Goal: Information Seeking & Learning: Learn about a topic

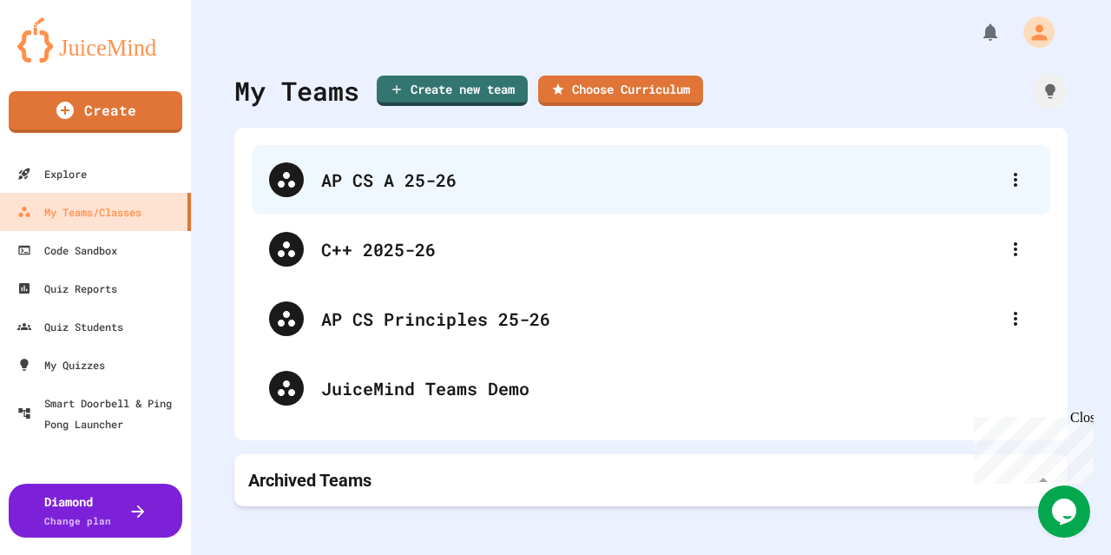
click at [362, 187] on div "AP CS A 25-26" at bounding box center [659, 180] width 677 height 26
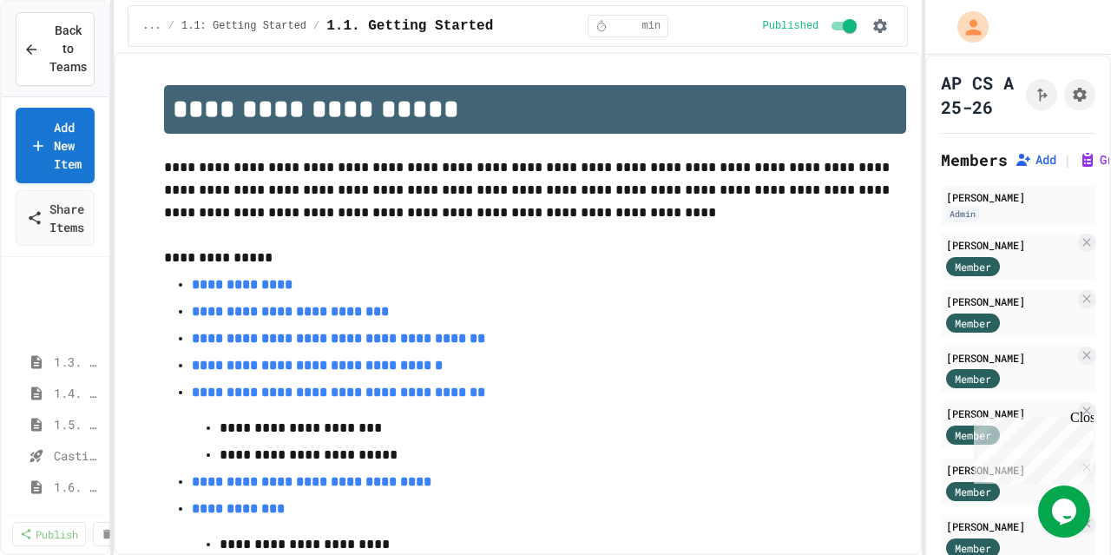
scroll to position [260, 0]
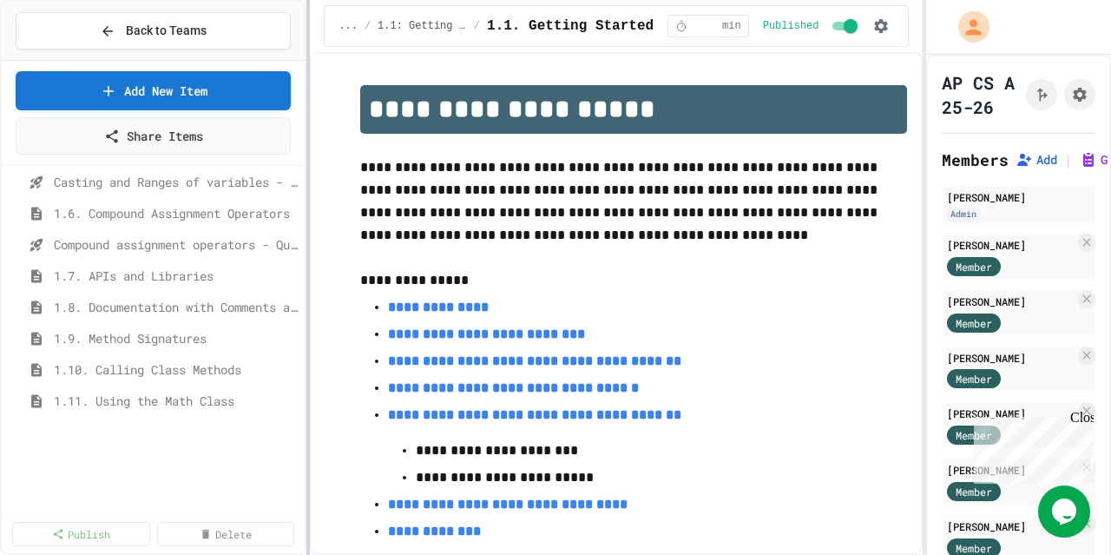
click at [309, 325] on div at bounding box center [307, 277] width 3 height 555
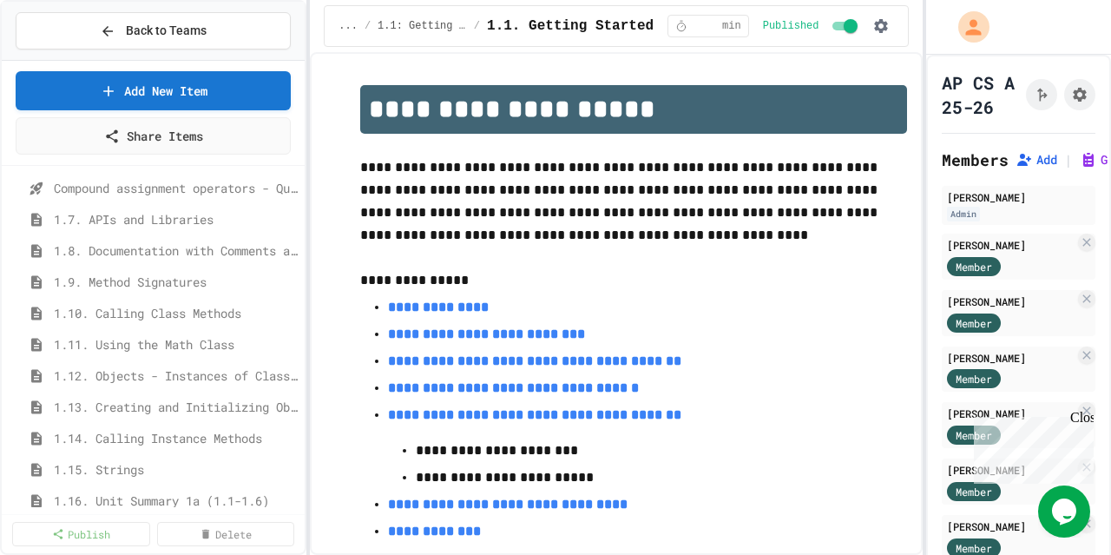
scroll to position [347, 0]
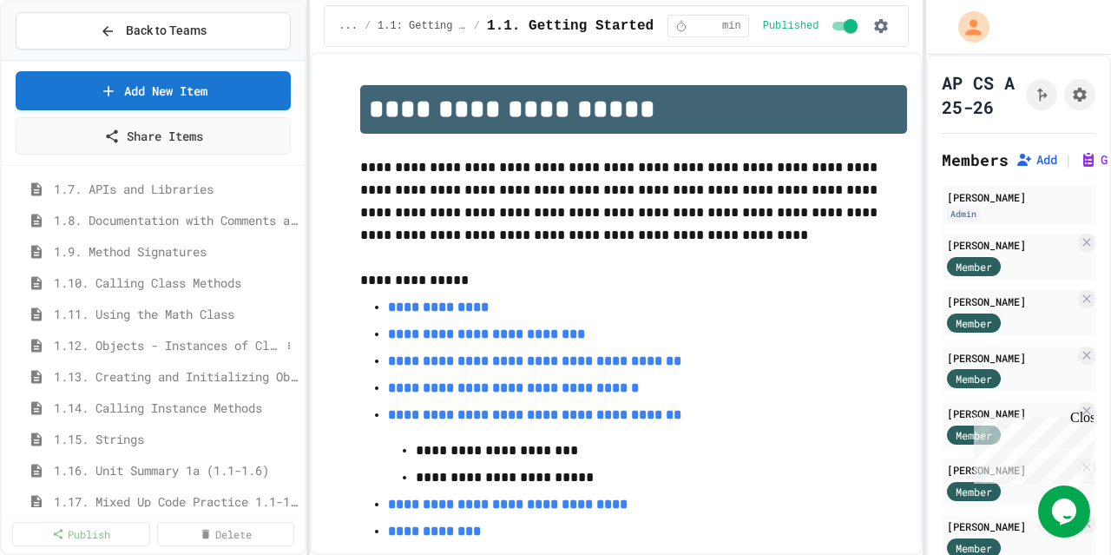
click at [123, 334] on div "1.12. Objects - Instances of Classes" at bounding box center [153, 344] width 303 height 25
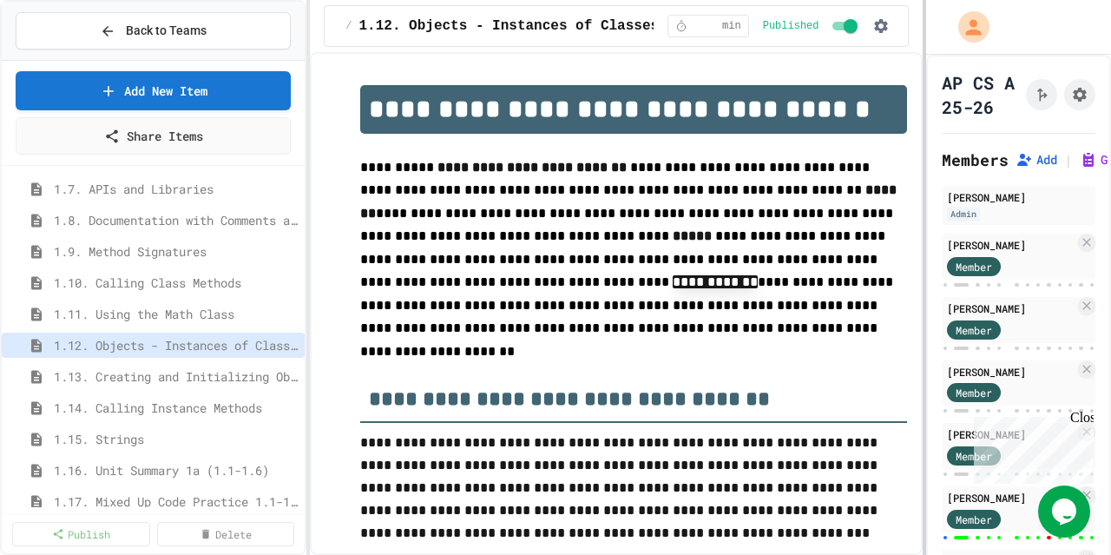
click at [781, 304] on div "**********" at bounding box center [555, 277] width 1111 height 555
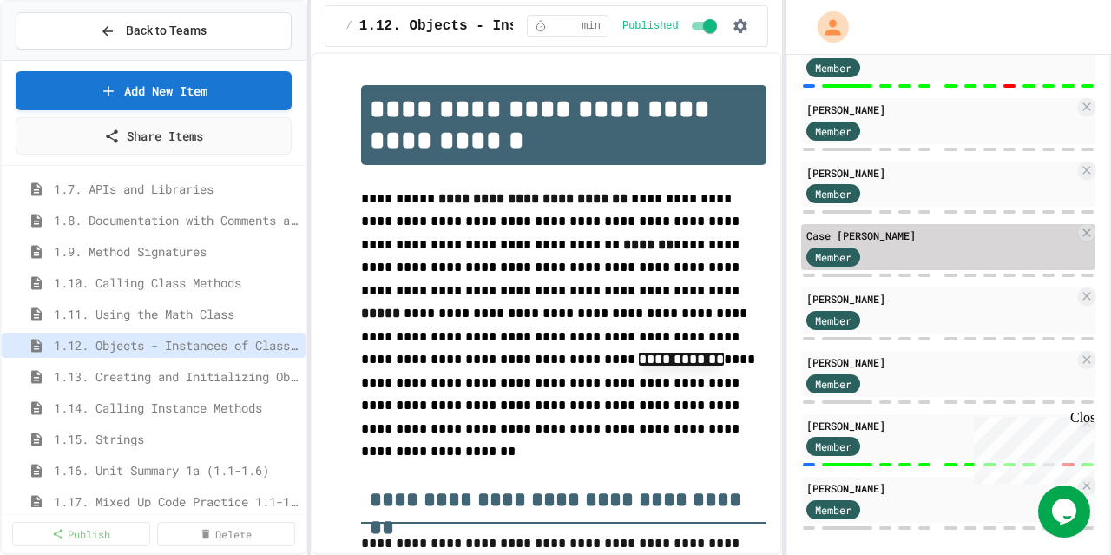
scroll to position [447, 0]
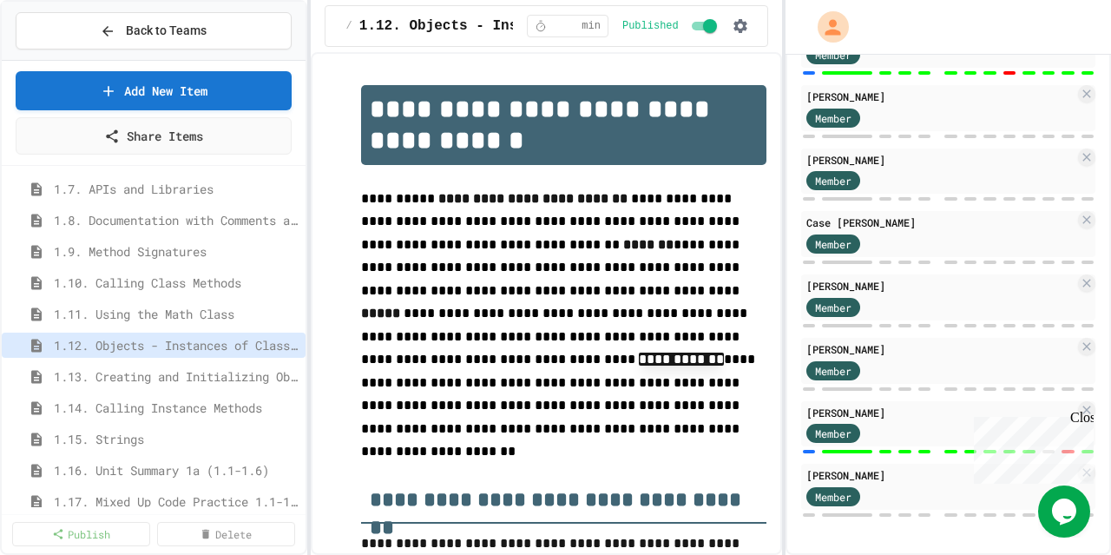
click at [1086, 423] on div "Close" at bounding box center [1081, 421] width 22 height 22
click at [884, 60] on div "Member" at bounding box center [849, 54] width 87 height 22
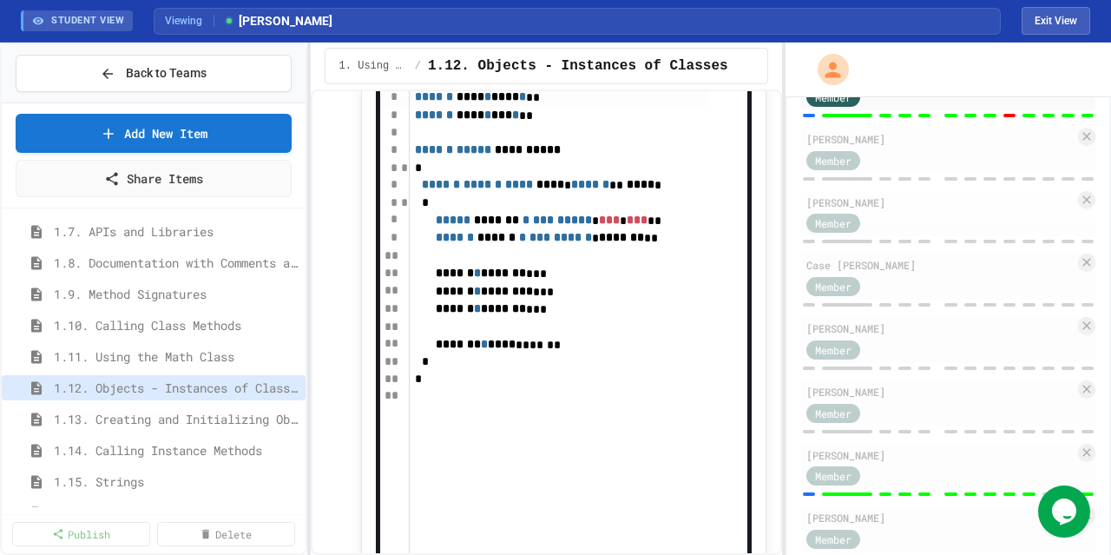
scroll to position [6596, 0]
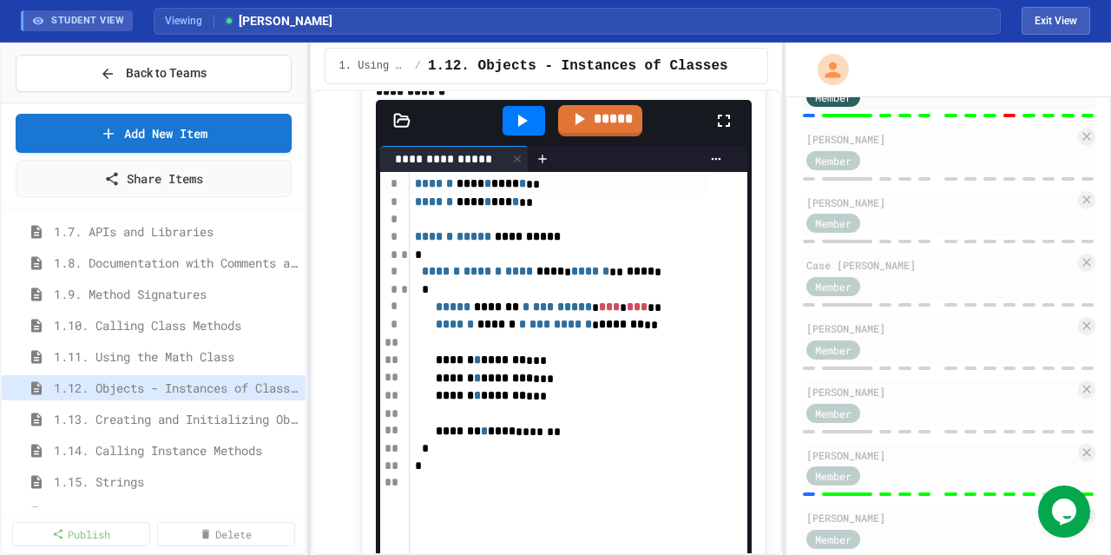
click at [518, 127] on icon at bounding box center [523, 121] width 10 height 12
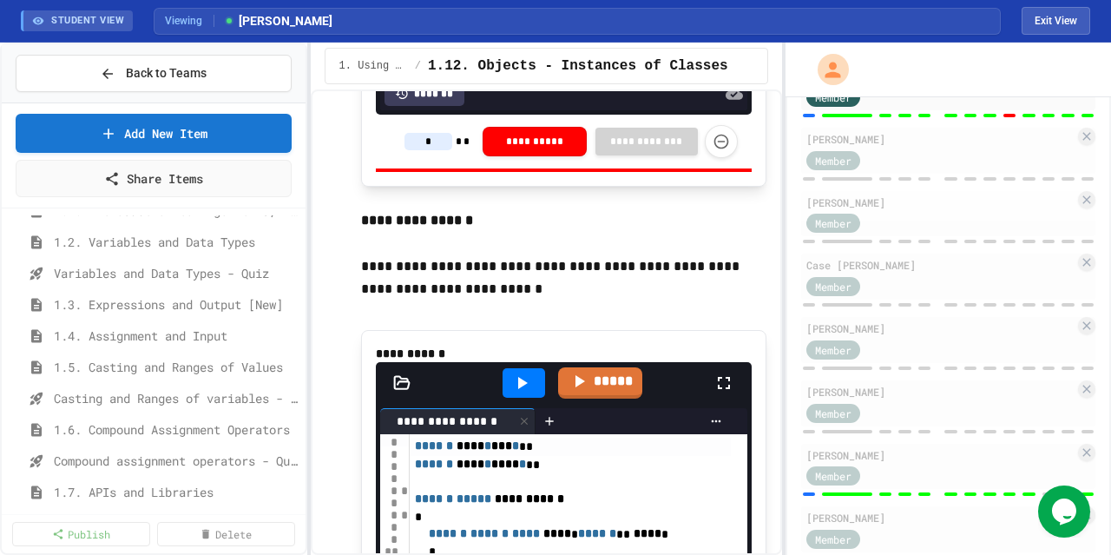
scroll to position [13280, 0]
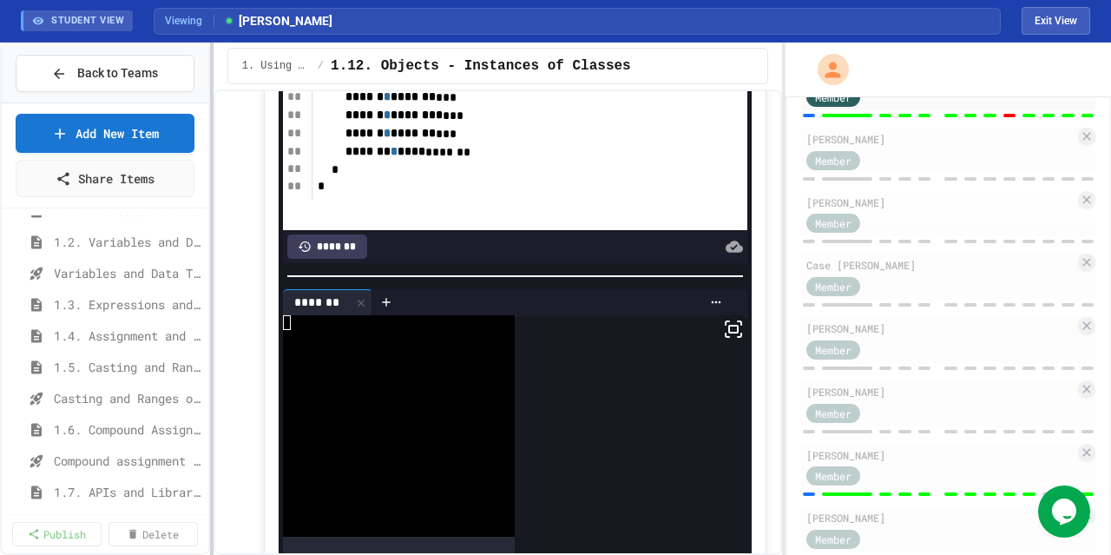
scroll to position [12474, 0]
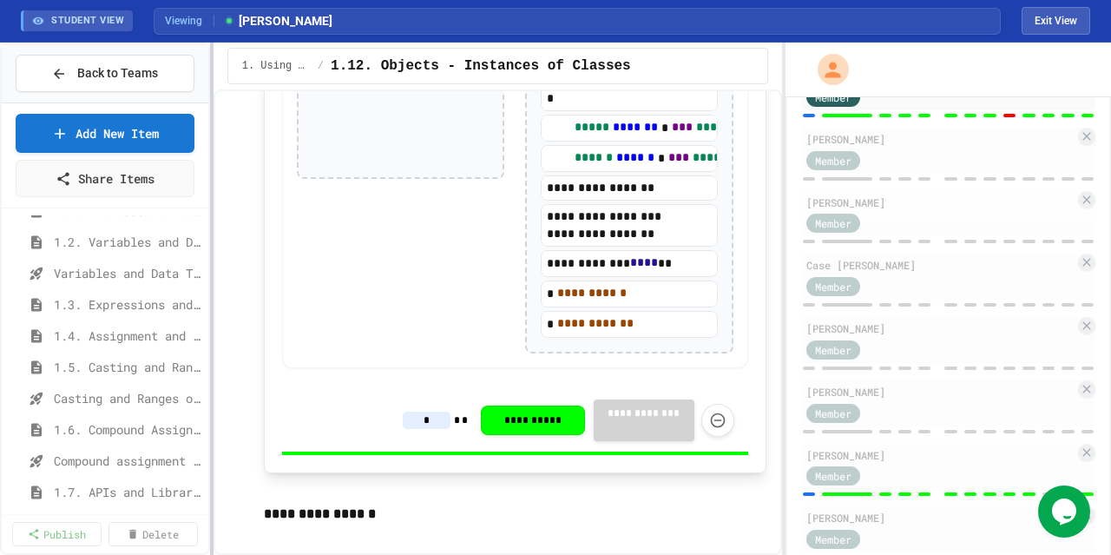
click at [210, 334] on div at bounding box center [211, 299] width 3 height 512
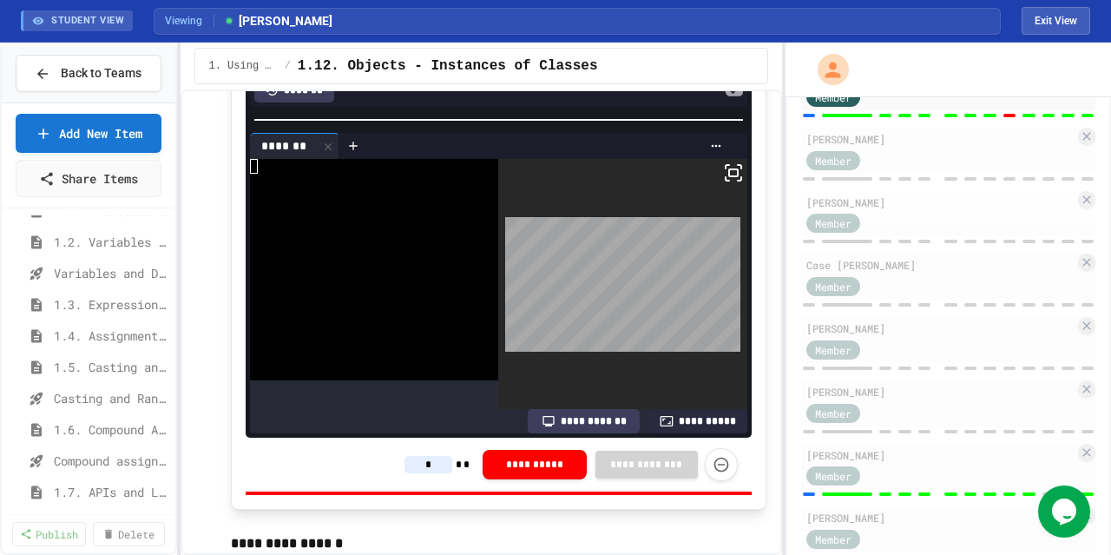
scroll to position [12823, 0]
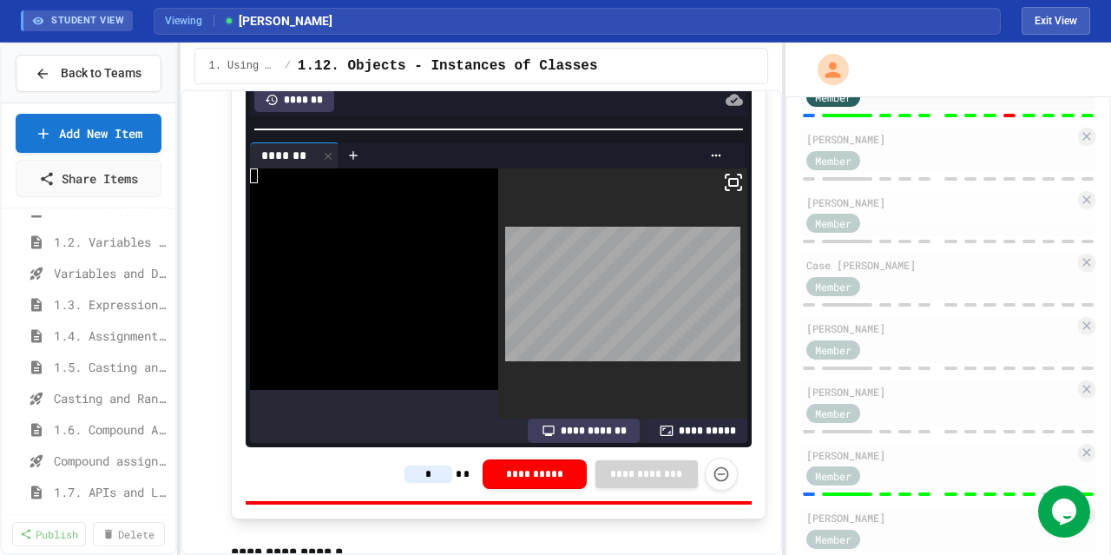
scroll to position [12736, 0]
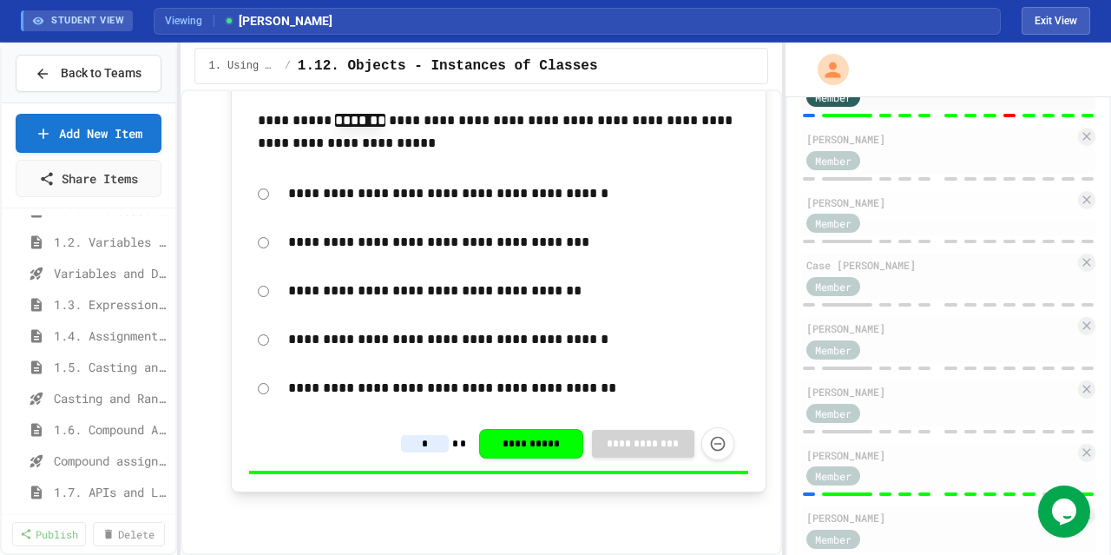
scroll to position [17147, 0]
click at [991, 112] on div at bounding box center [948, 115] width 294 height 7
click at [916, 474] on div "Member" at bounding box center [940, 475] width 268 height 22
type input "*"
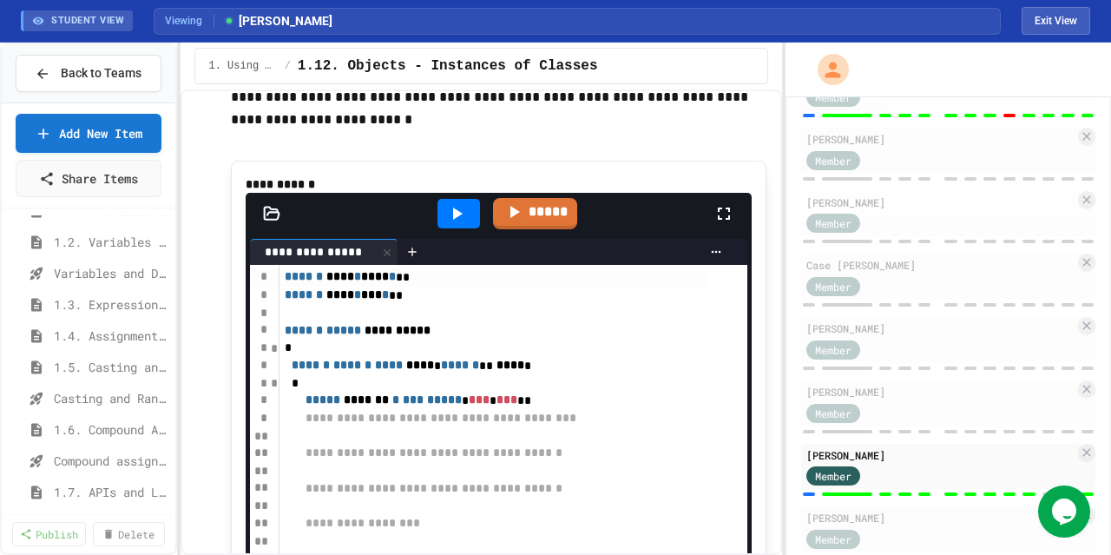
scroll to position [14556, 0]
